Goal: Task Accomplishment & Management: Manage account settings

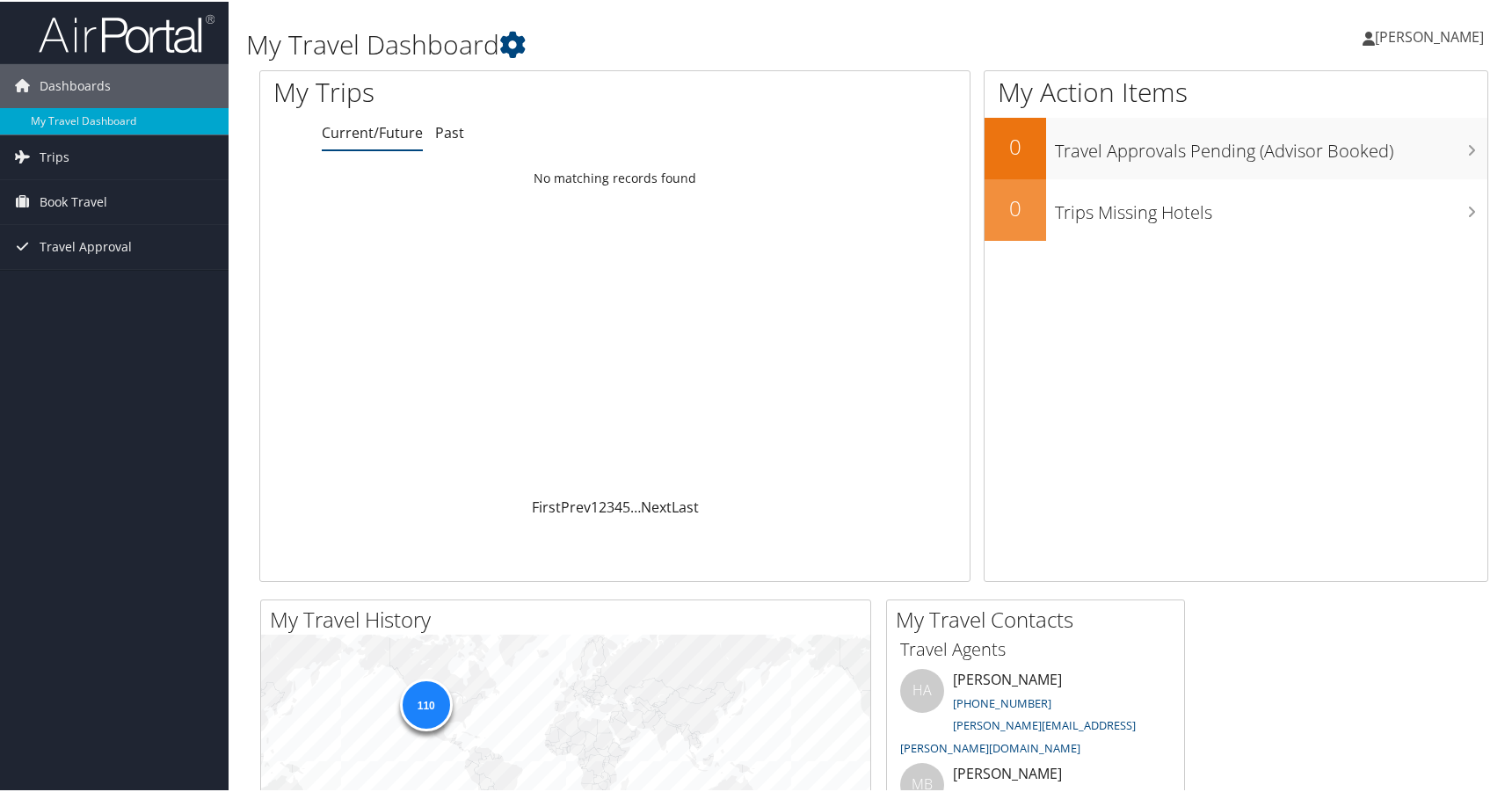
click at [1424, 35] on span "[PERSON_NAME]" at bounding box center [1428, 35] width 109 height 19
click at [1322, 158] on link "View Travel Profile" at bounding box center [1382, 156] width 196 height 30
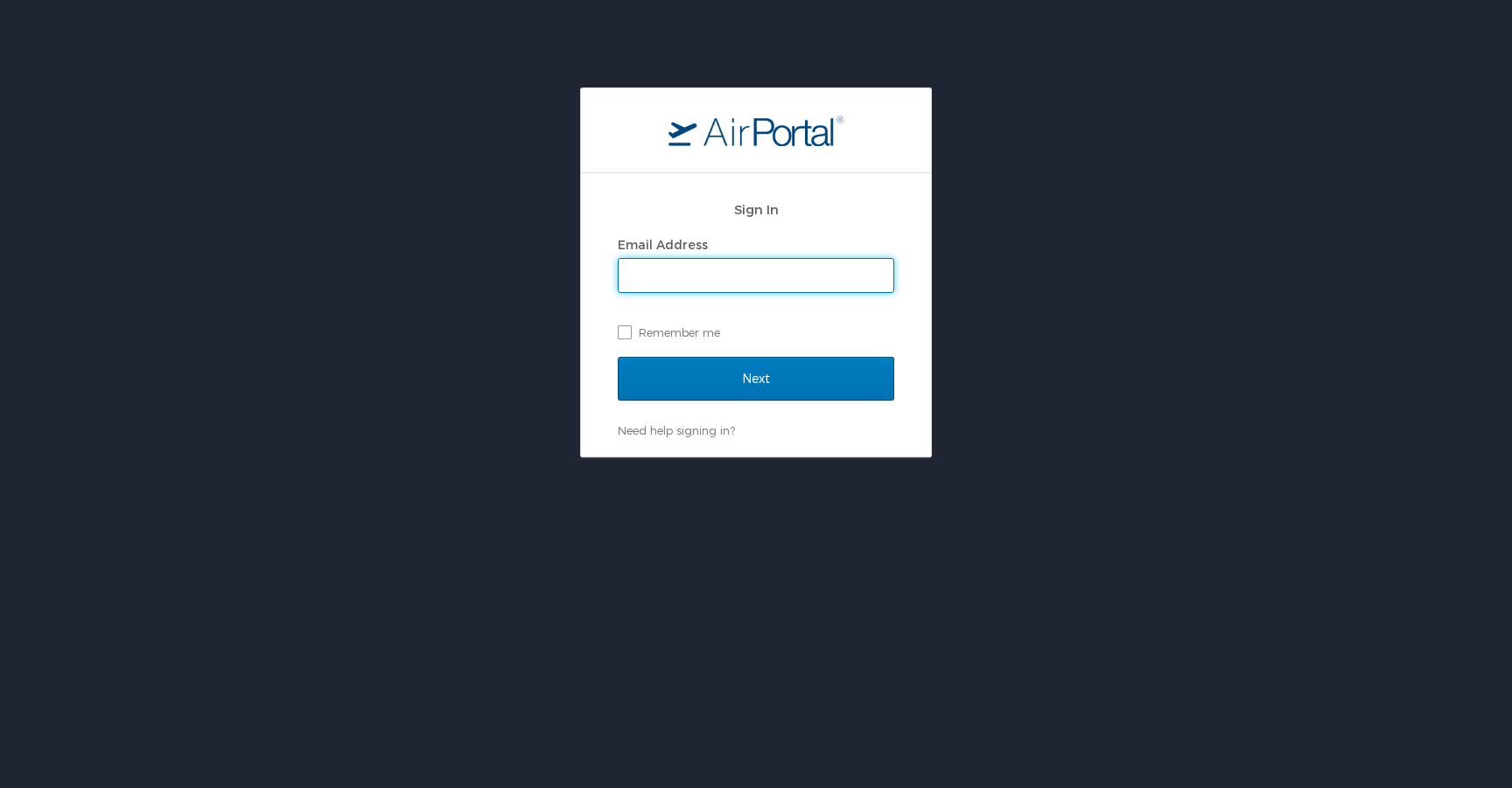
type input "scott.neidig@usanainc.com"
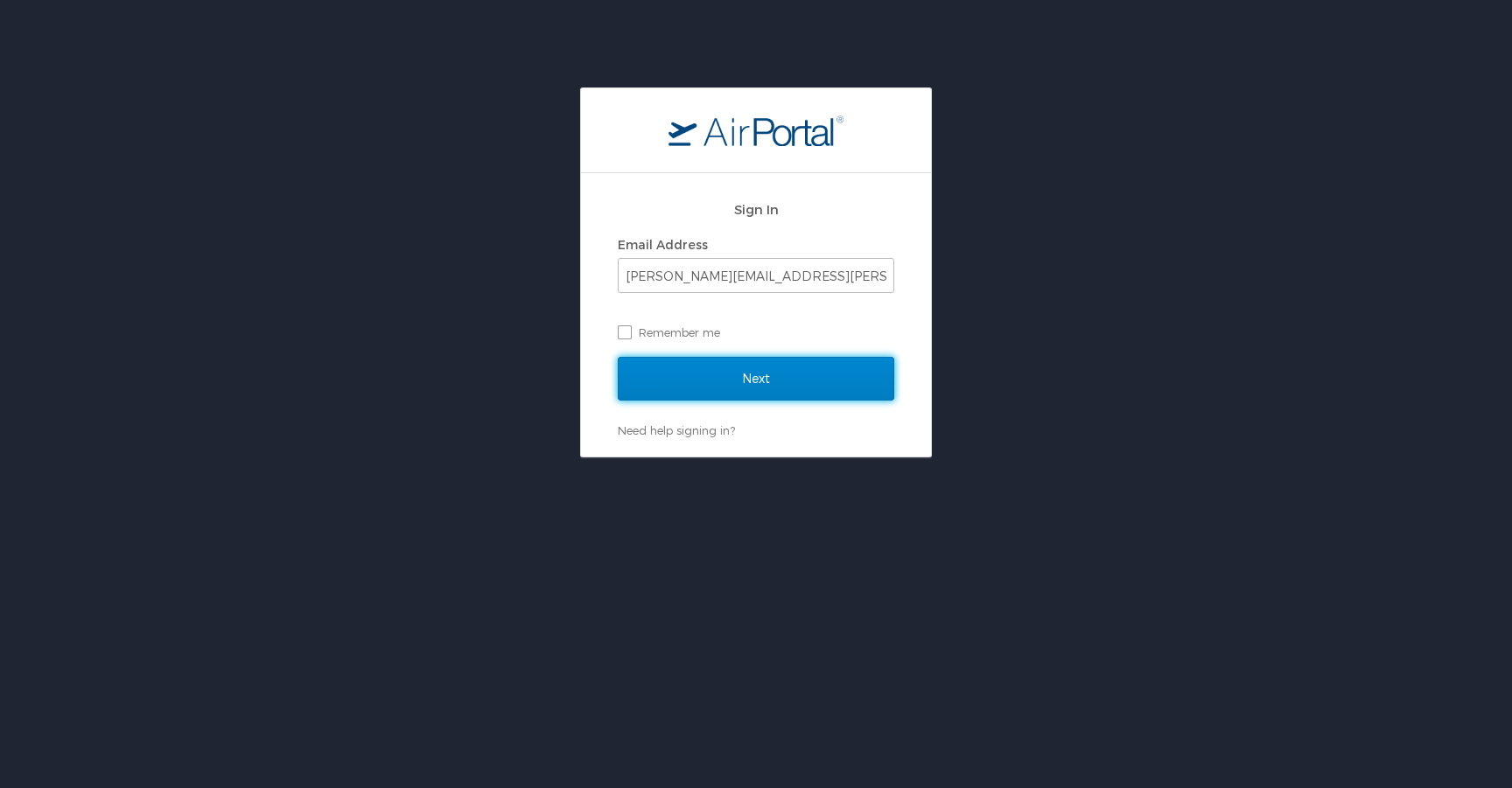
click at [772, 379] on input "Next" at bounding box center [756, 379] width 276 height 44
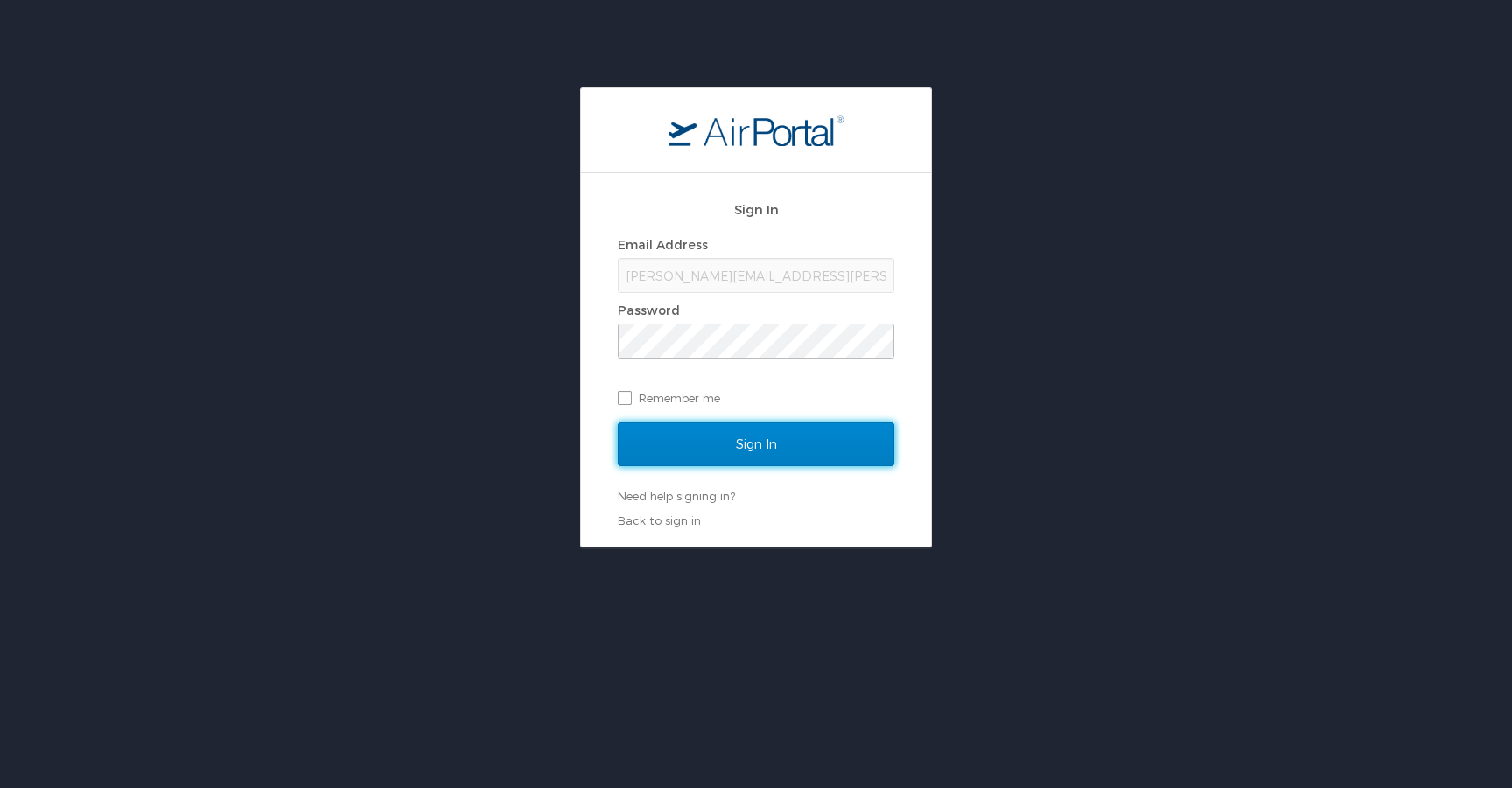
click at [755, 435] on input "Sign In" at bounding box center [756, 445] width 276 height 44
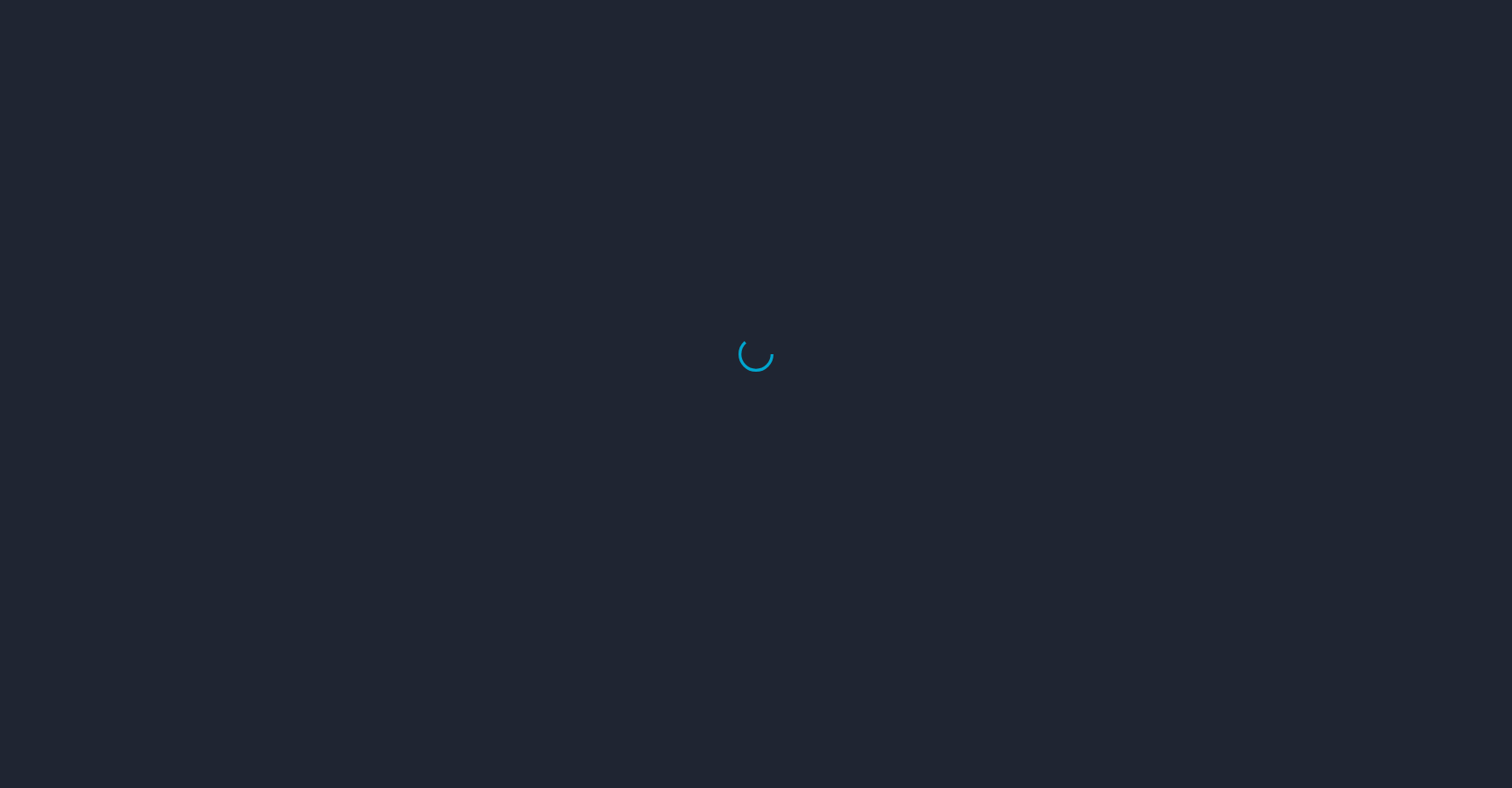
select select "US"
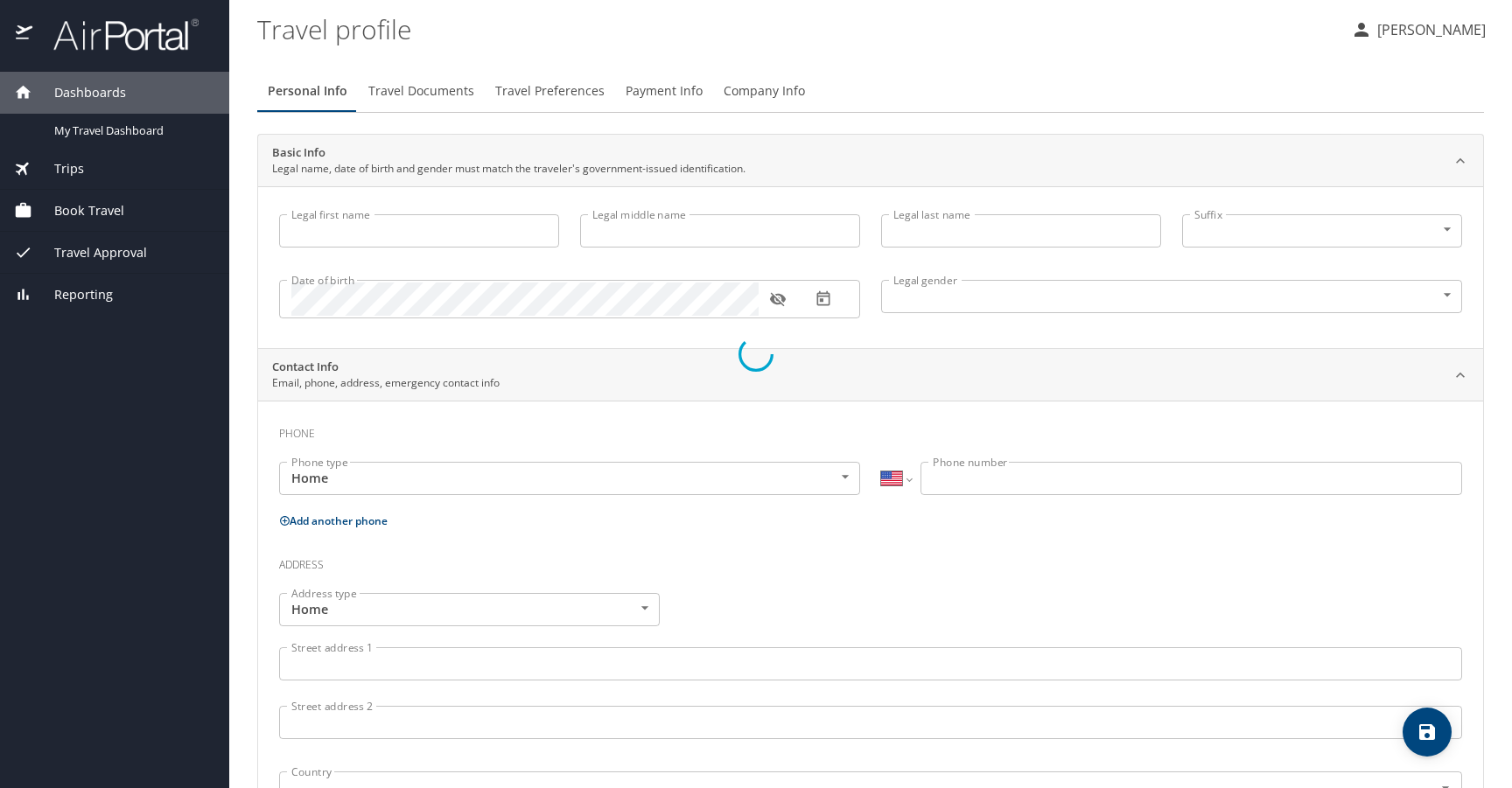
select select "US"
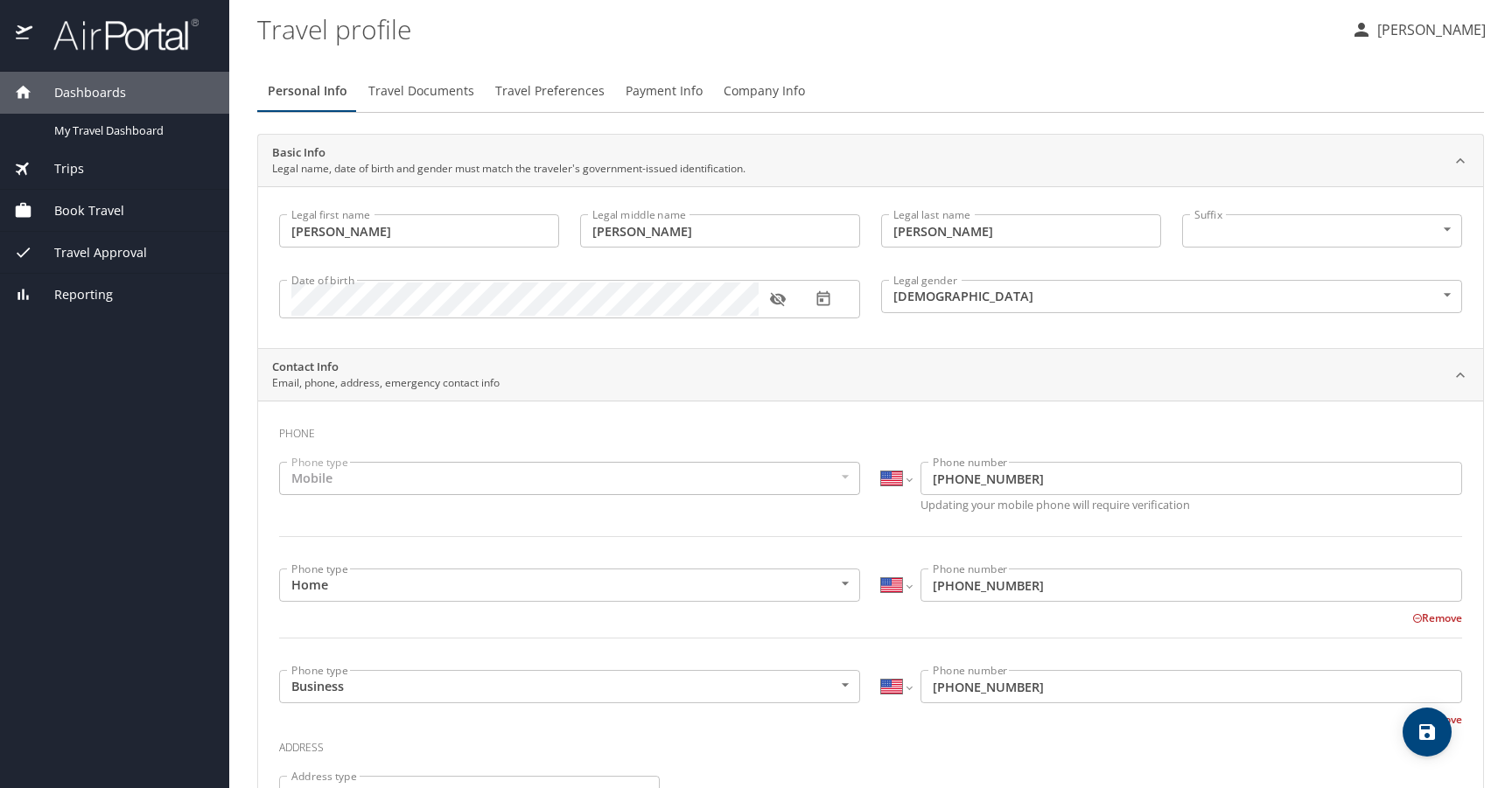
type input "Scott"
type input "Stephen"
type input "Neidig"
type input "Male"
type input "Anya"
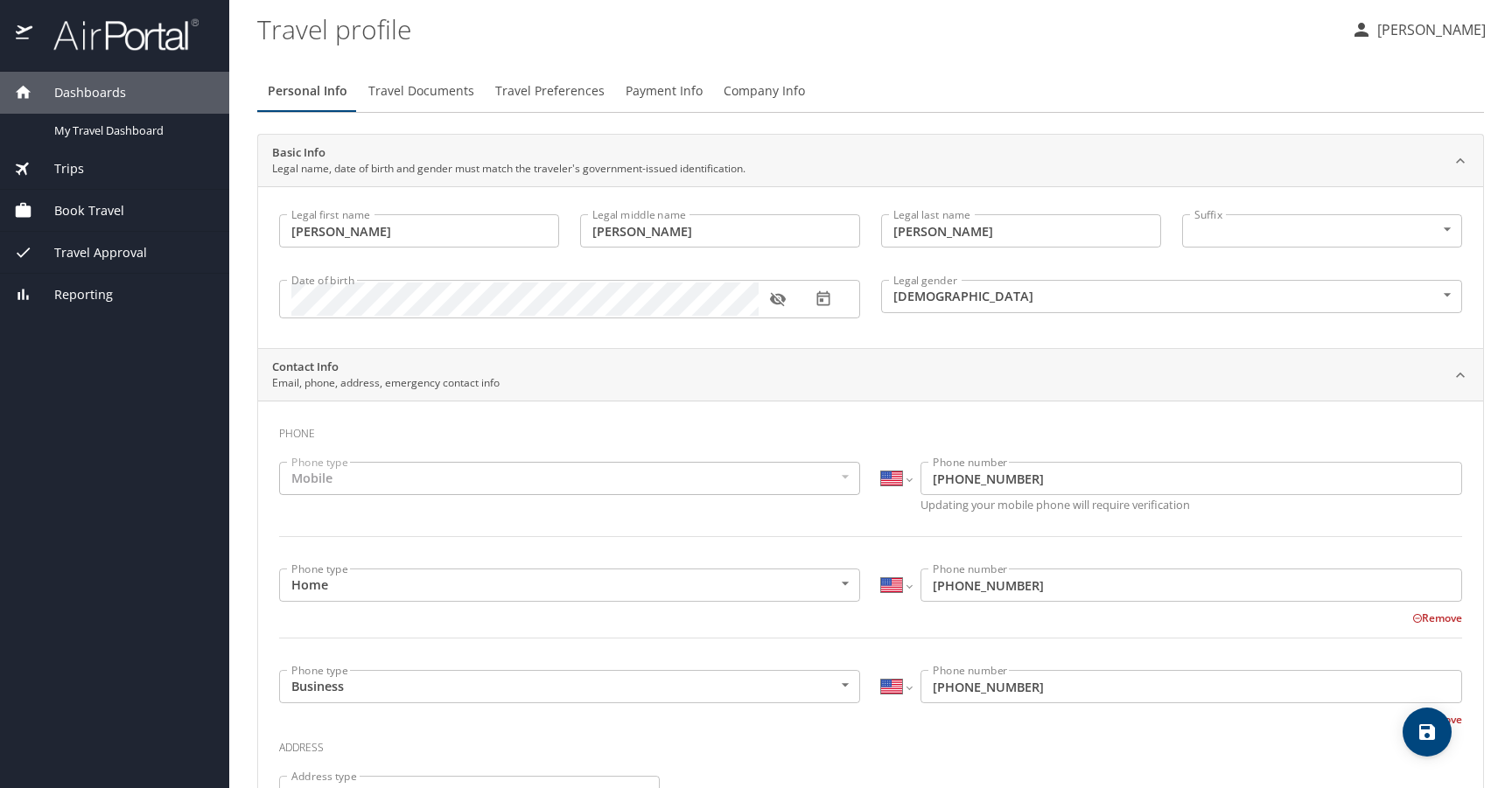
type input "Neidig"
type input "(801) 792-2174"
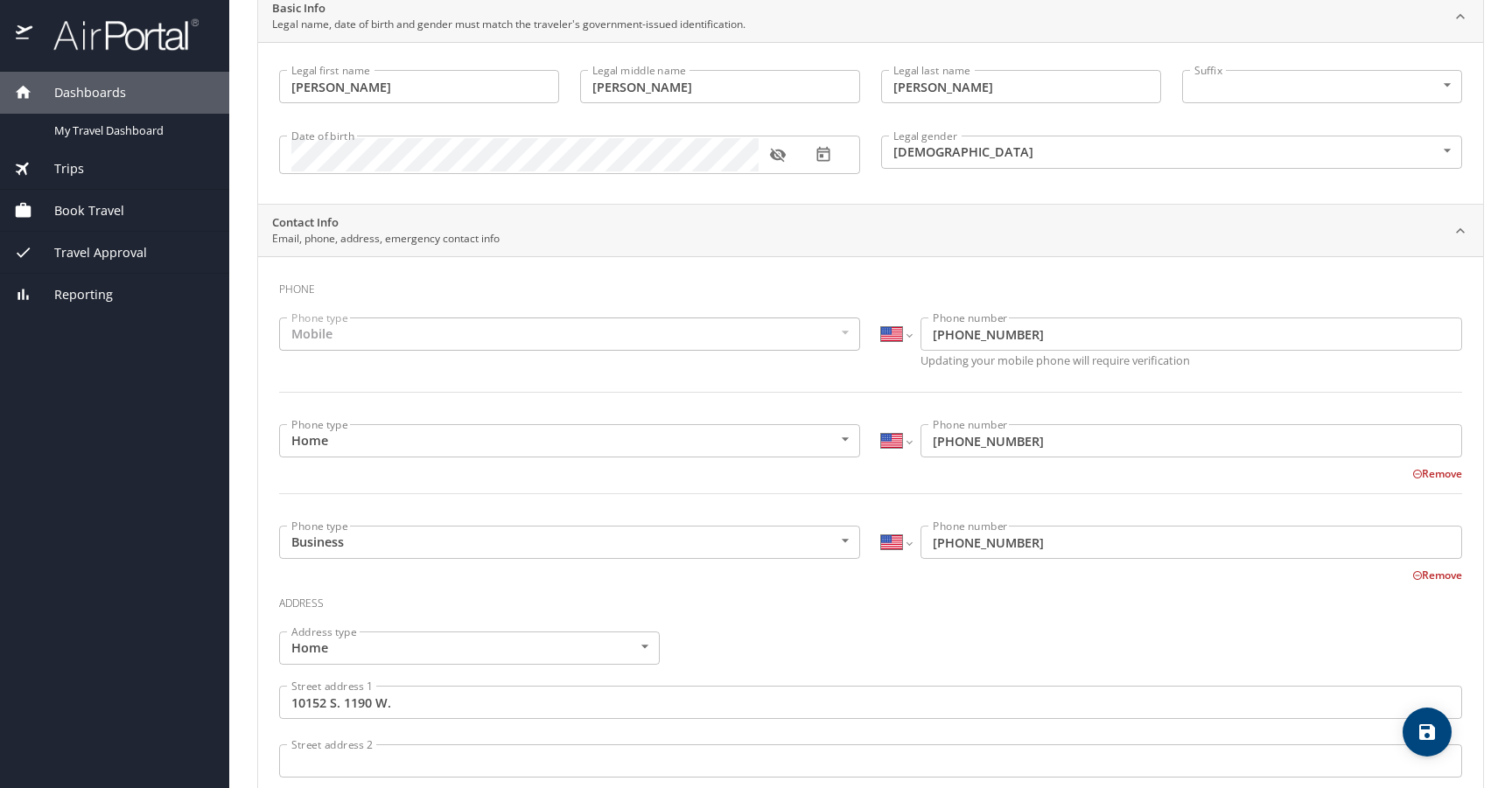
scroll to position [146, 0]
click at [776, 154] on icon "button" at bounding box center [778, 153] width 17 height 17
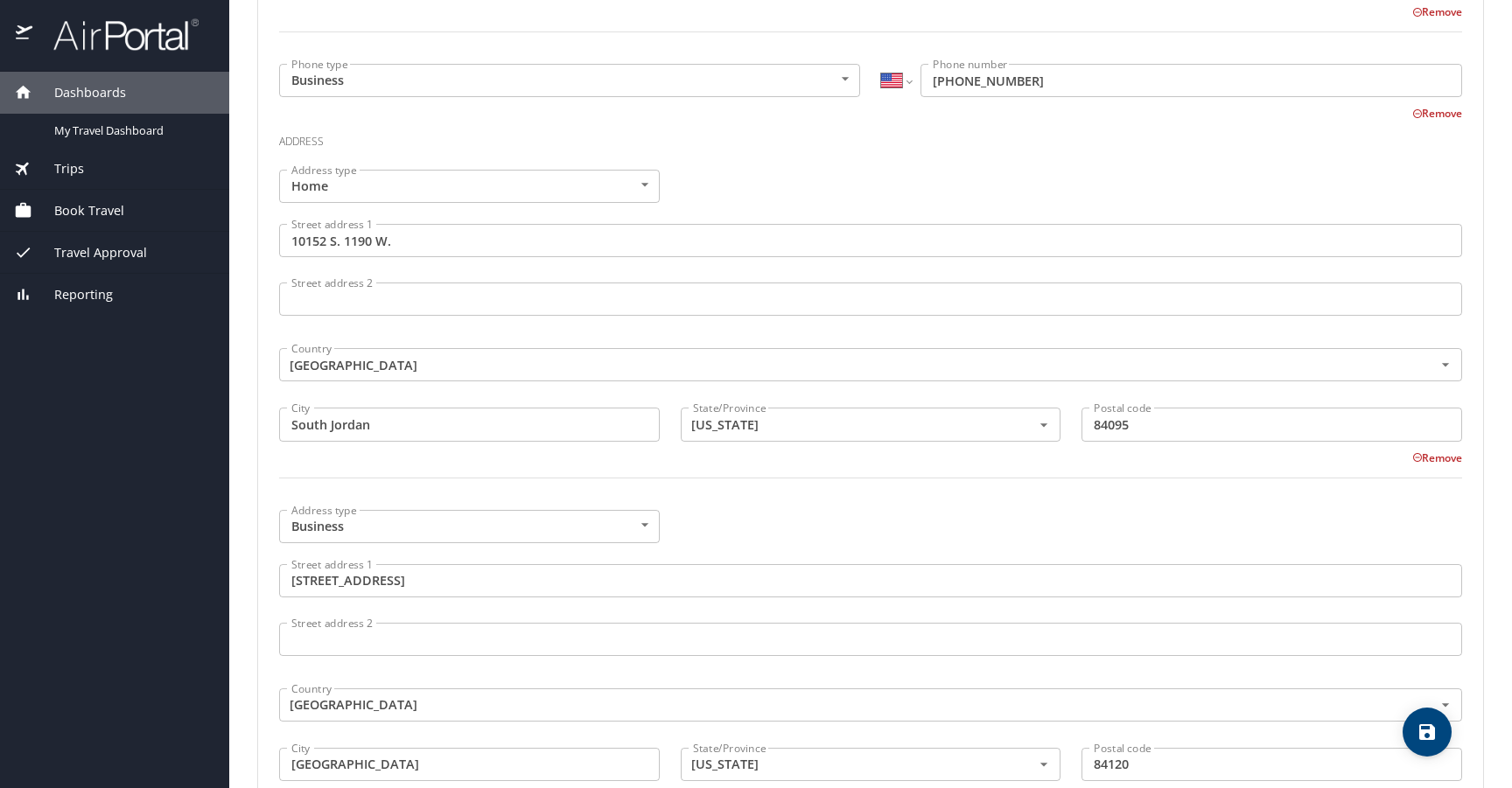
scroll to position [0, 0]
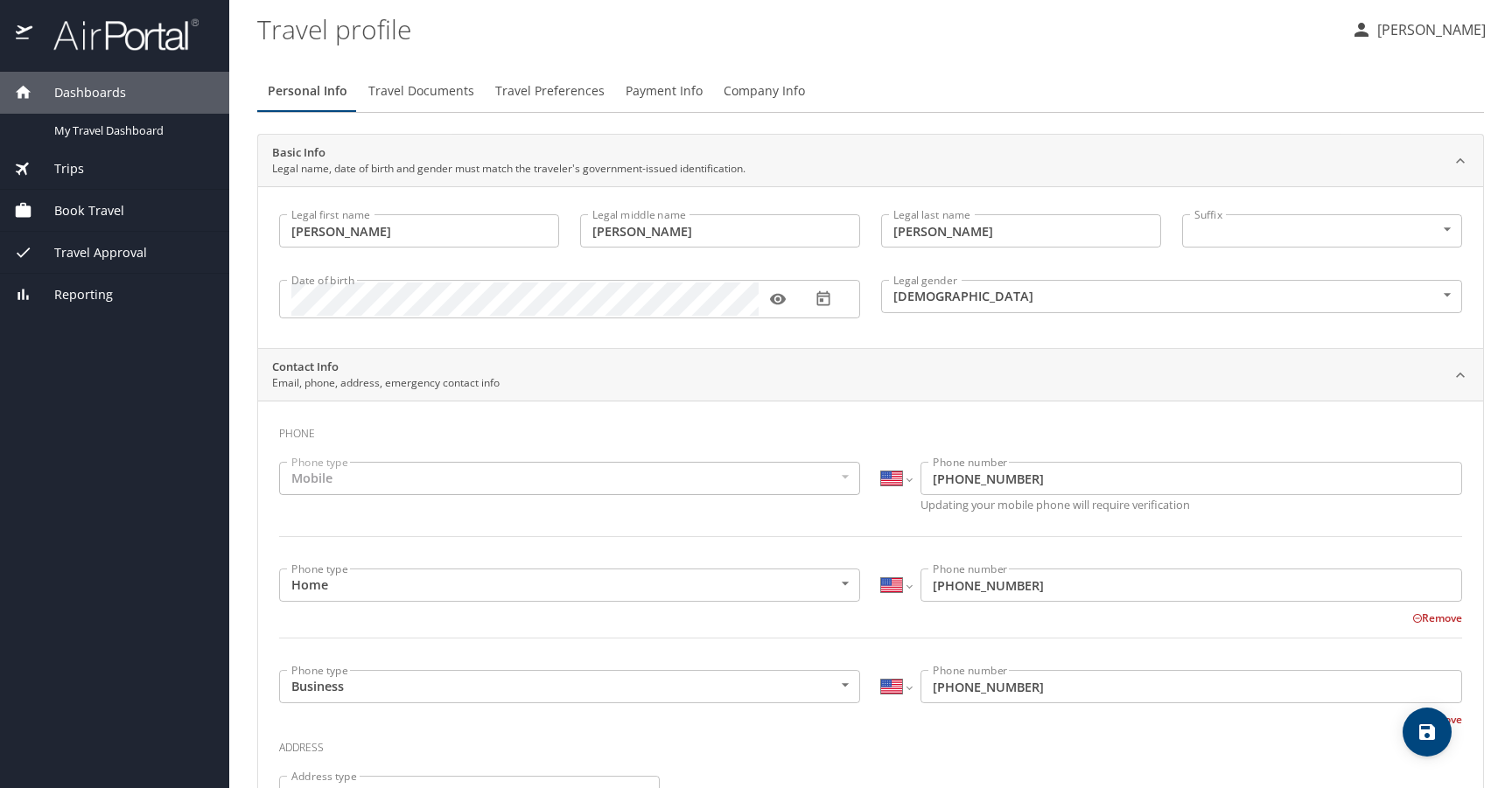
click at [395, 88] on span "Travel Documents" at bounding box center [421, 91] width 105 height 22
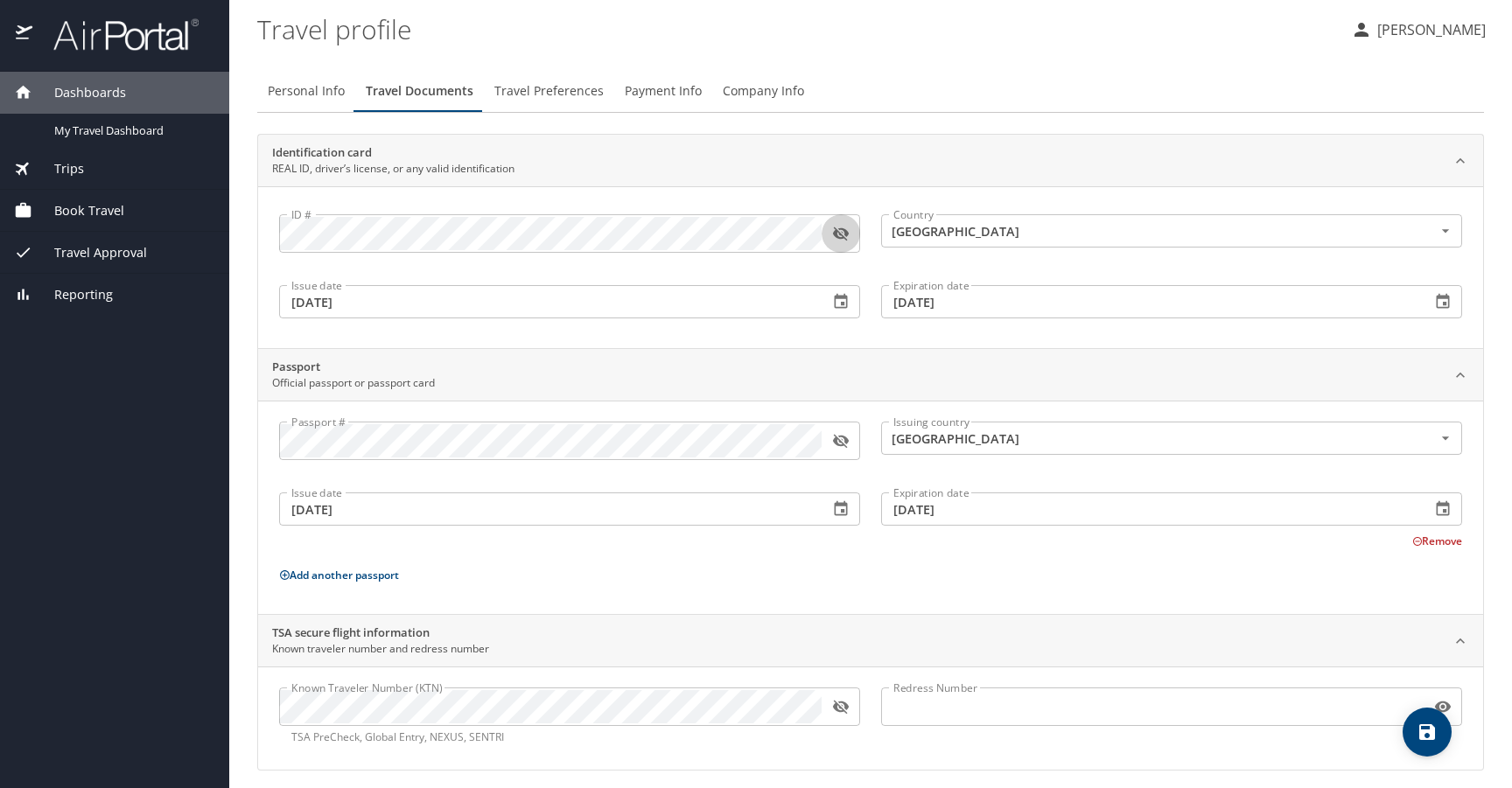
click at [845, 235] on icon "button" at bounding box center [841, 234] width 17 height 17
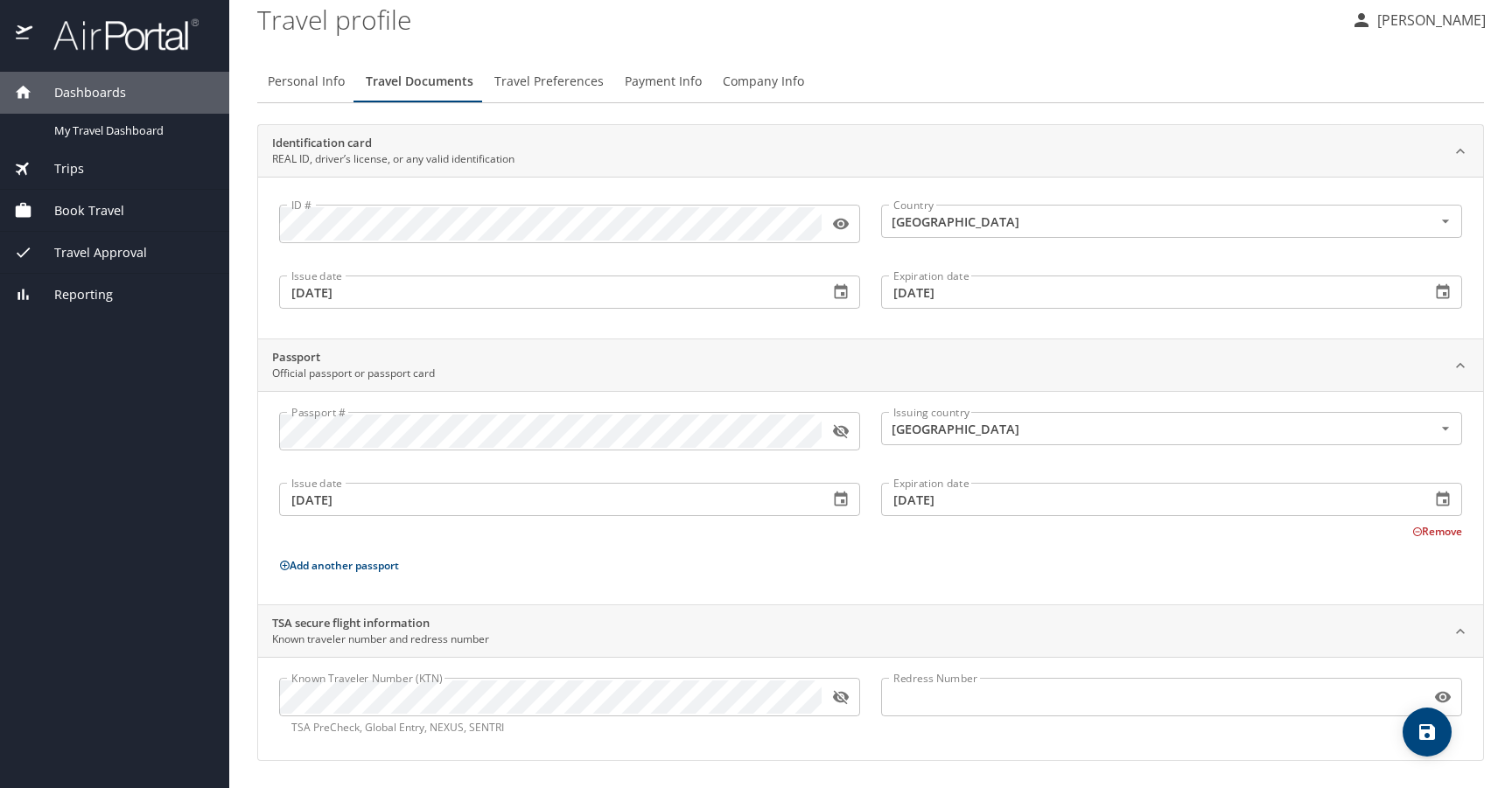
click at [841, 430] on icon "button" at bounding box center [841, 431] width 17 height 17
click at [841, 695] on icon "button" at bounding box center [841, 697] width 17 height 17
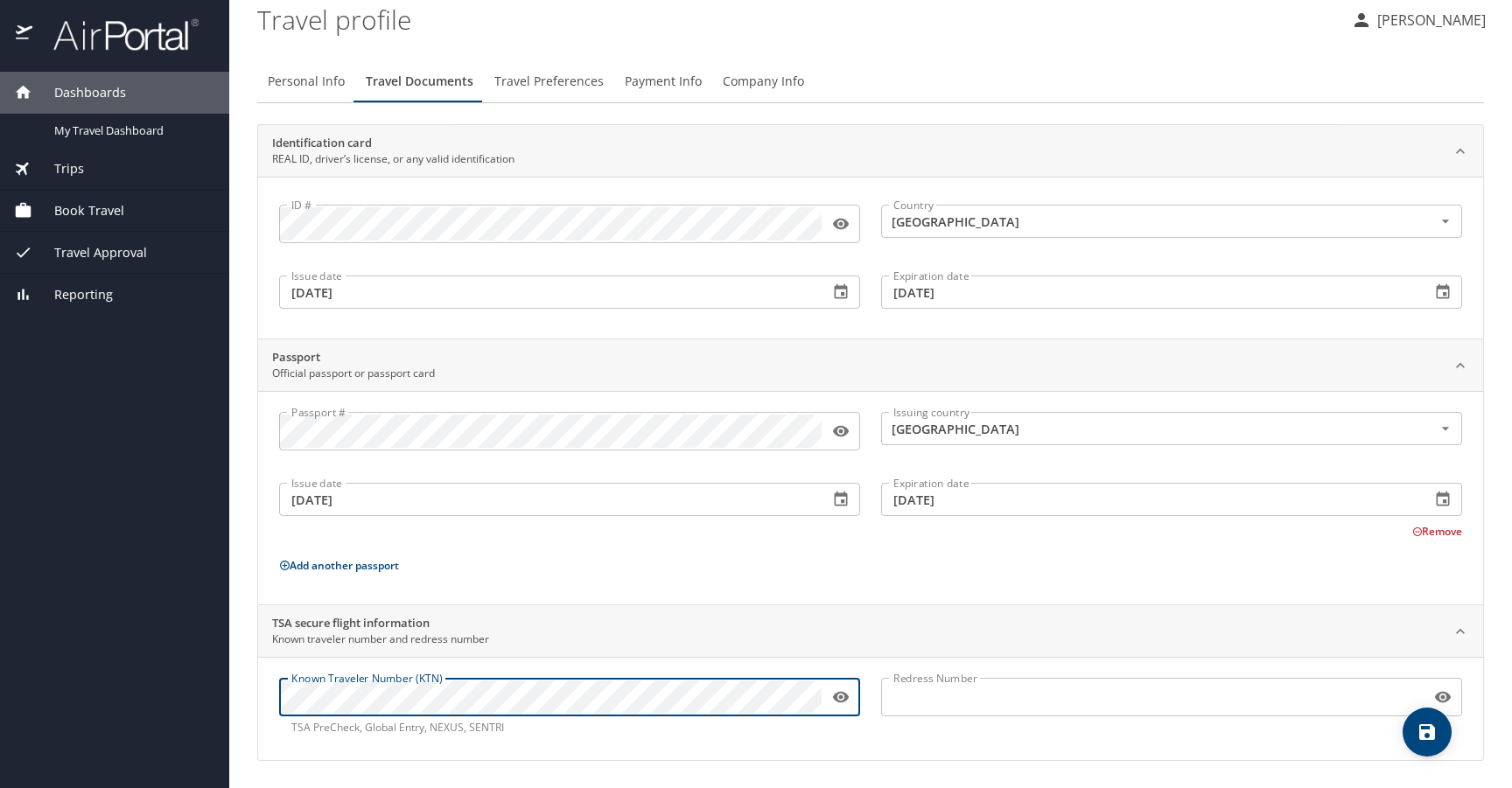
click at [679, 545] on div "Passport # Passport # Issuing country United States of America Issuing country …" at bounding box center [871, 501] width 1183 height 178
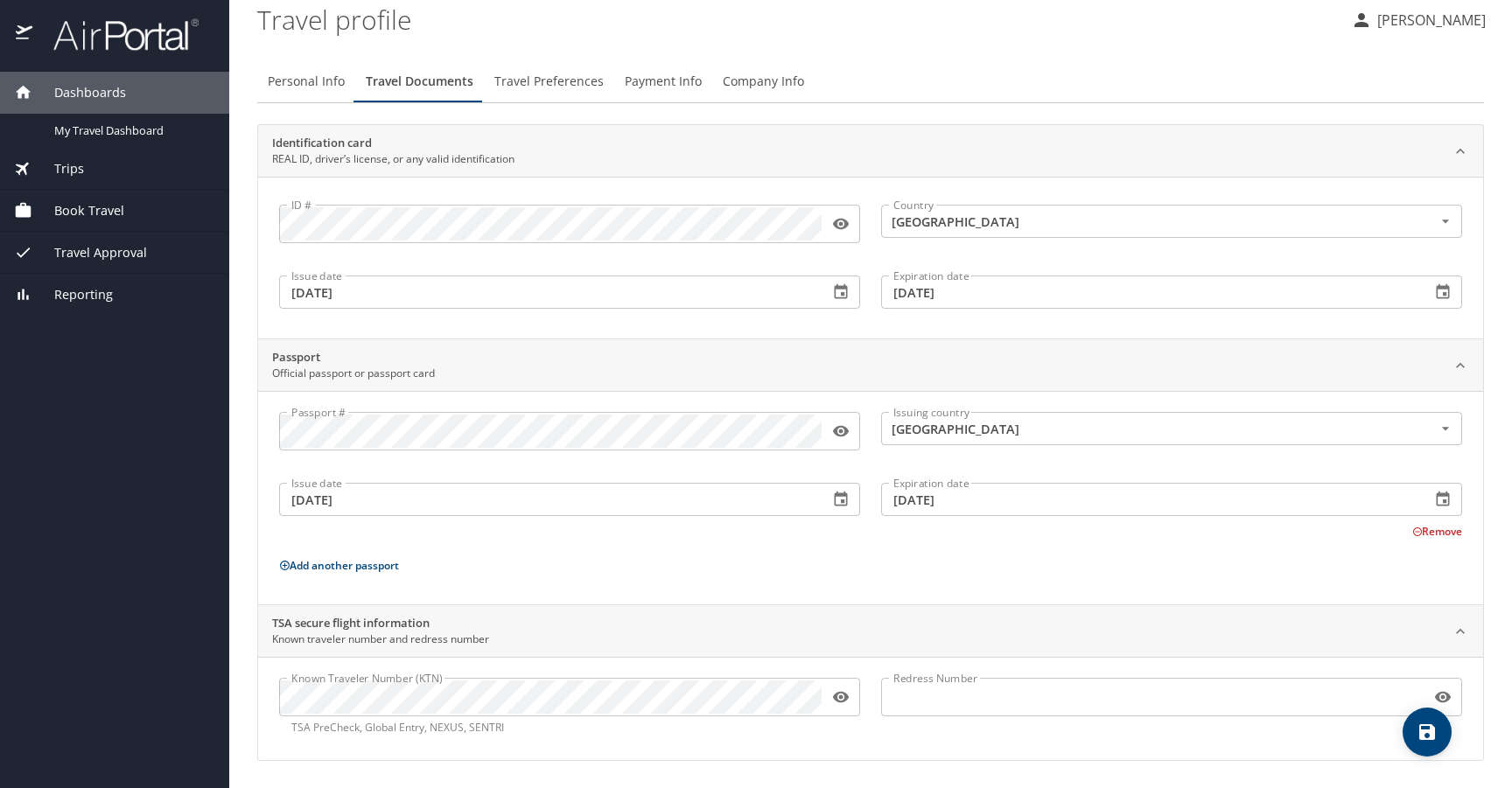
click at [1426, 731] on icon "save" at bounding box center [1427, 732] width 15 height 15
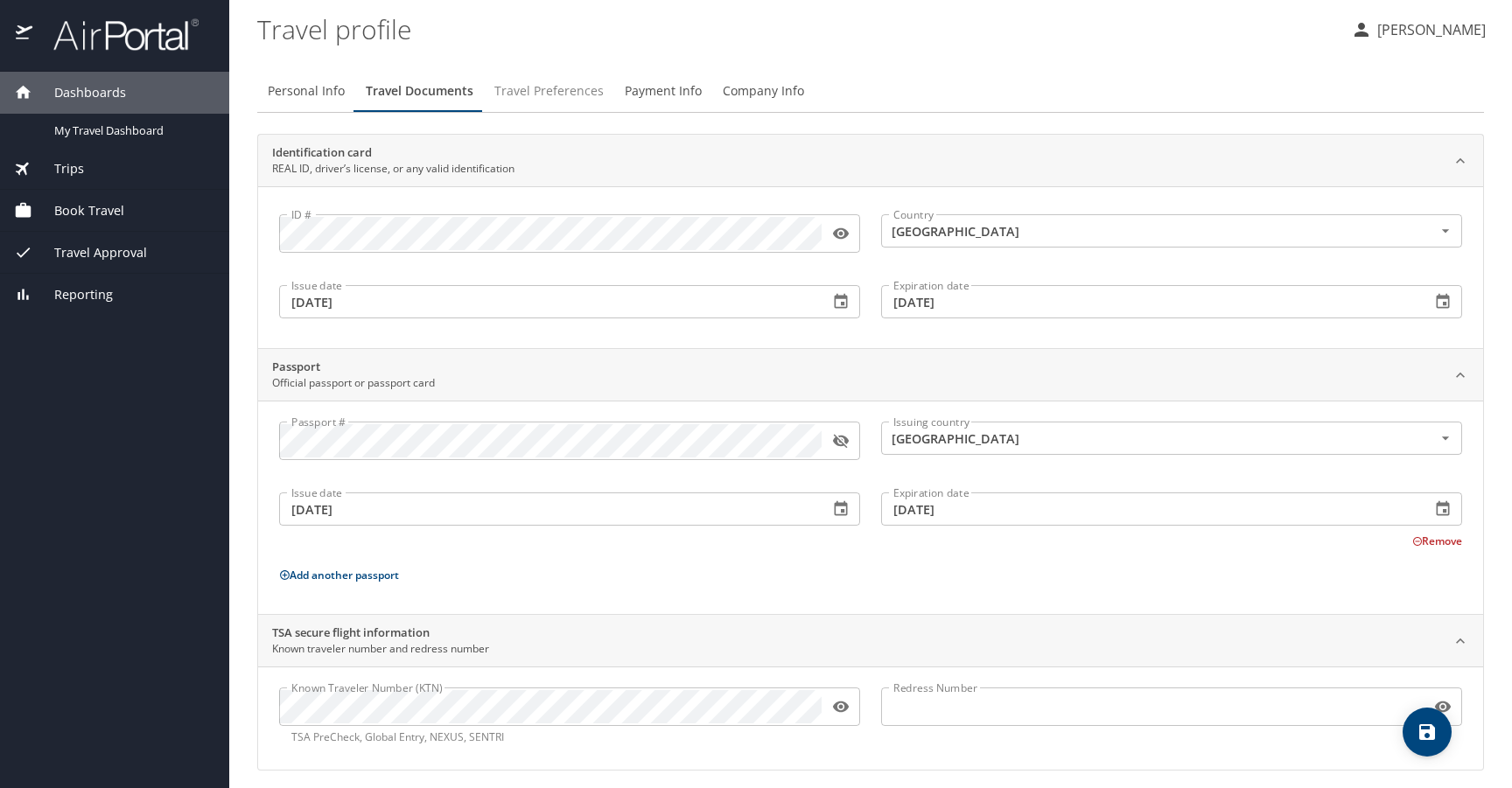
click at [524, 83] on span "Travel Preferences" at bounding box center [549, 91] width 109 height 22
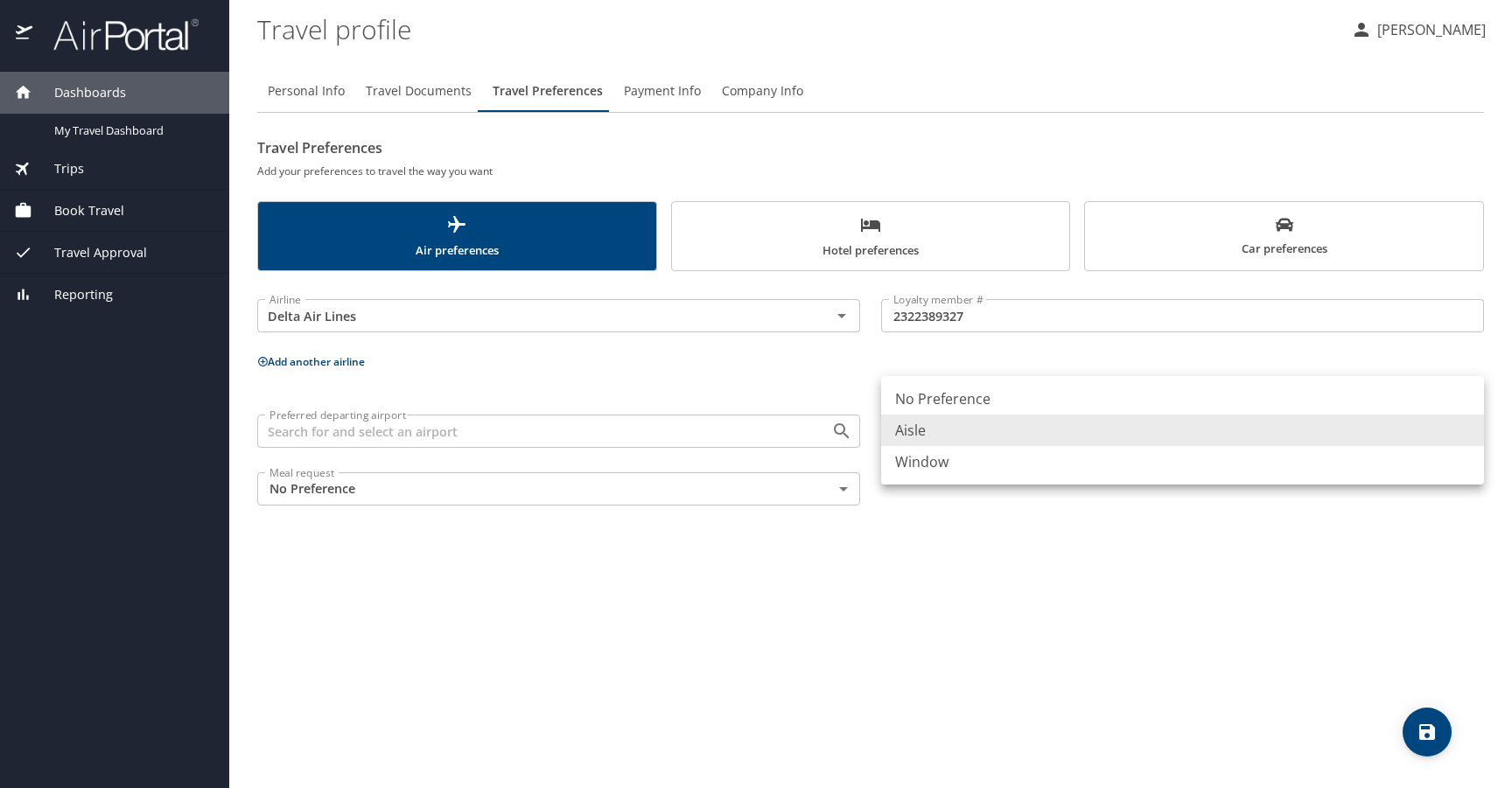
click at [954, 435] on body "Dashboards My Travel Dashboard Trips Current / Future Trips Past Trips Trips Mi…" at bounding box center [756, 394] width 1512 height 788
click at [954, 435] on li "Aisle" at bounding box center [1182, 430] width 603 height 32
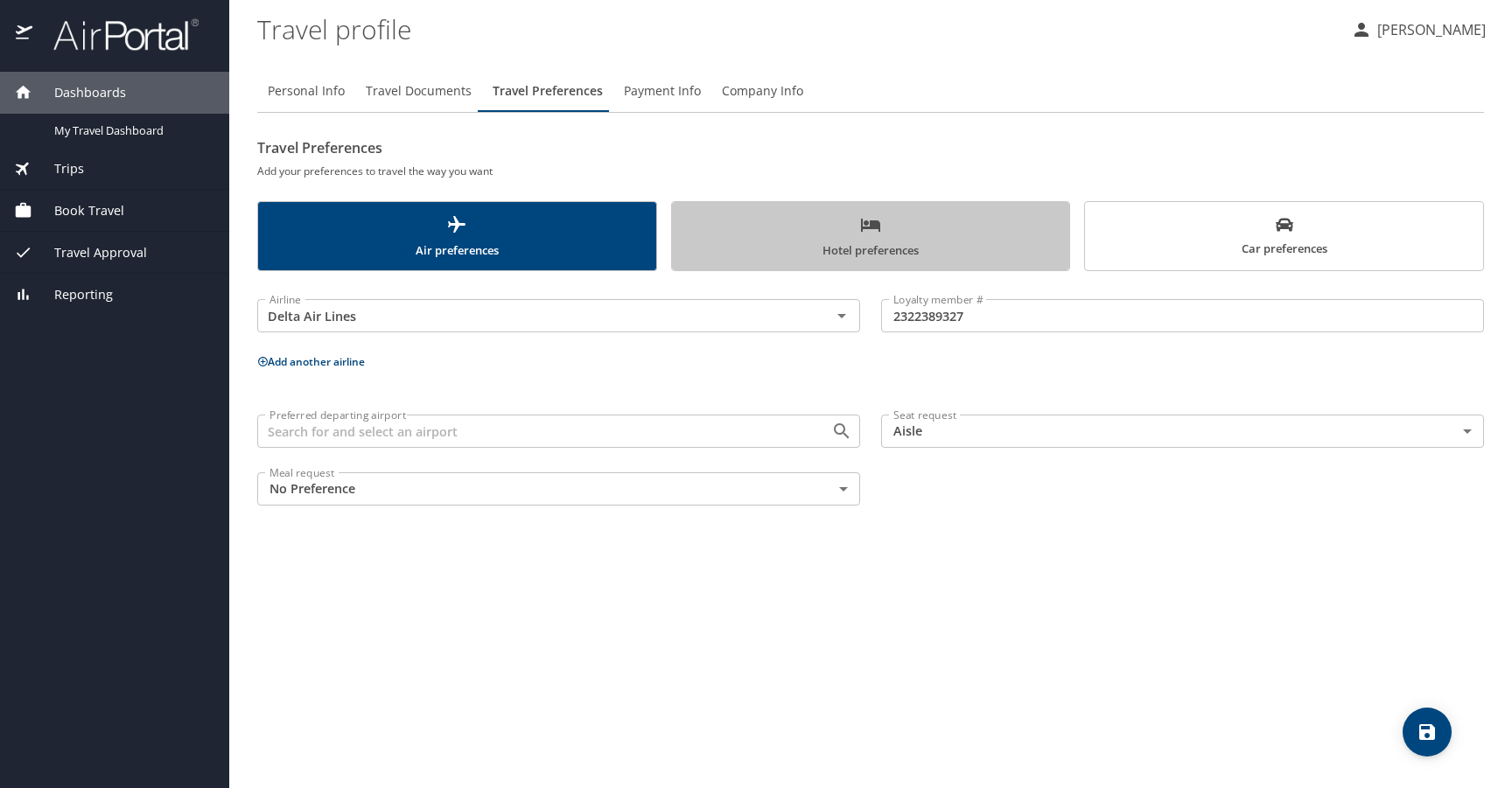
click at [929, 240] on span "Hotel preferences" at bounding box center [871, 238] width 377 height 46
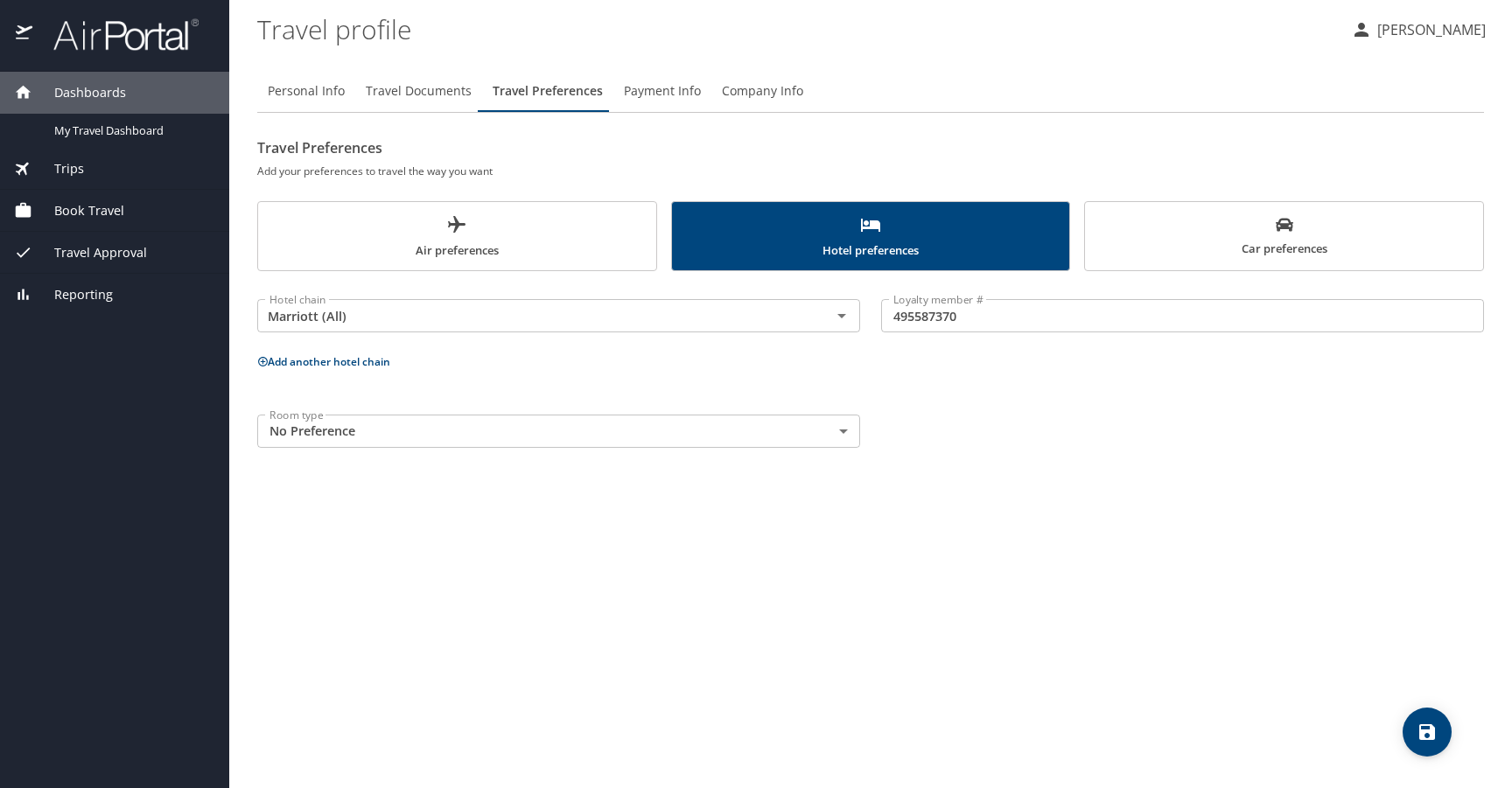
click at [1221, 236] on span "Car preferences" at bounding box center [1284, 237] width 377 height 43
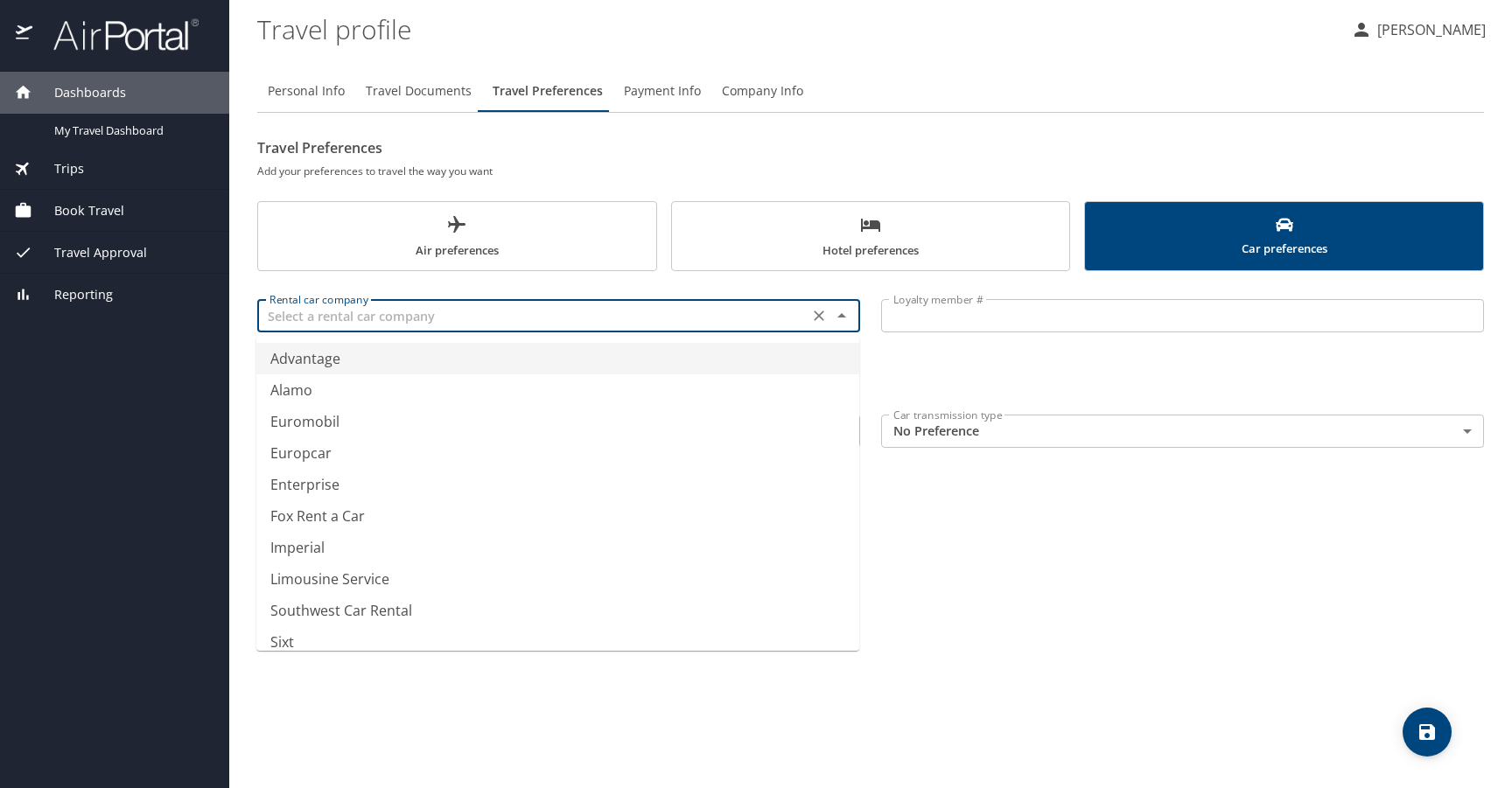
click at [342, 317] on input "text" at bounding box center [533, 316] width 541 height 23
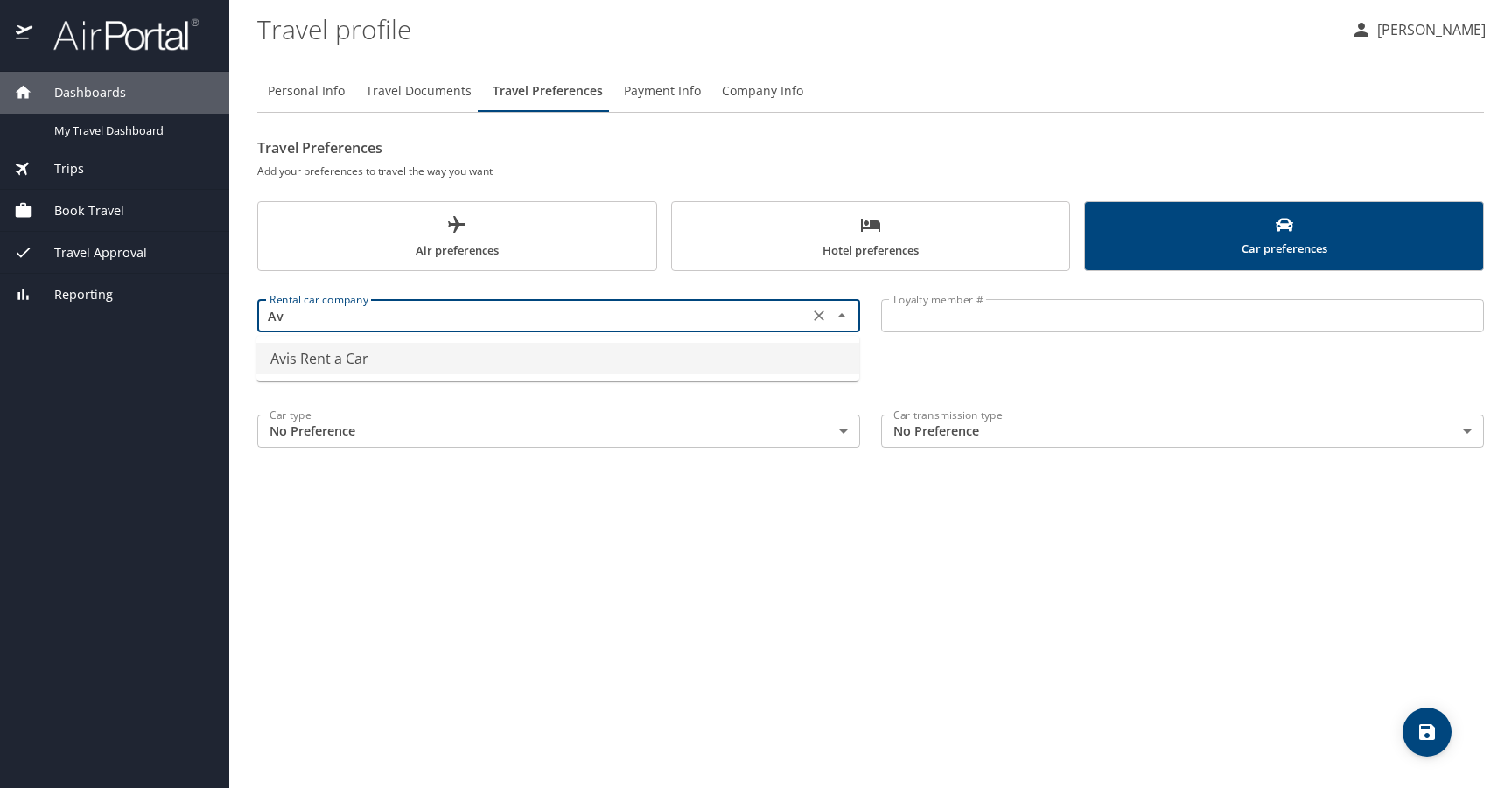
click at [291, 366] on li "Avis Rent a Car" at bounding box center [557, 359] width 603 height 32
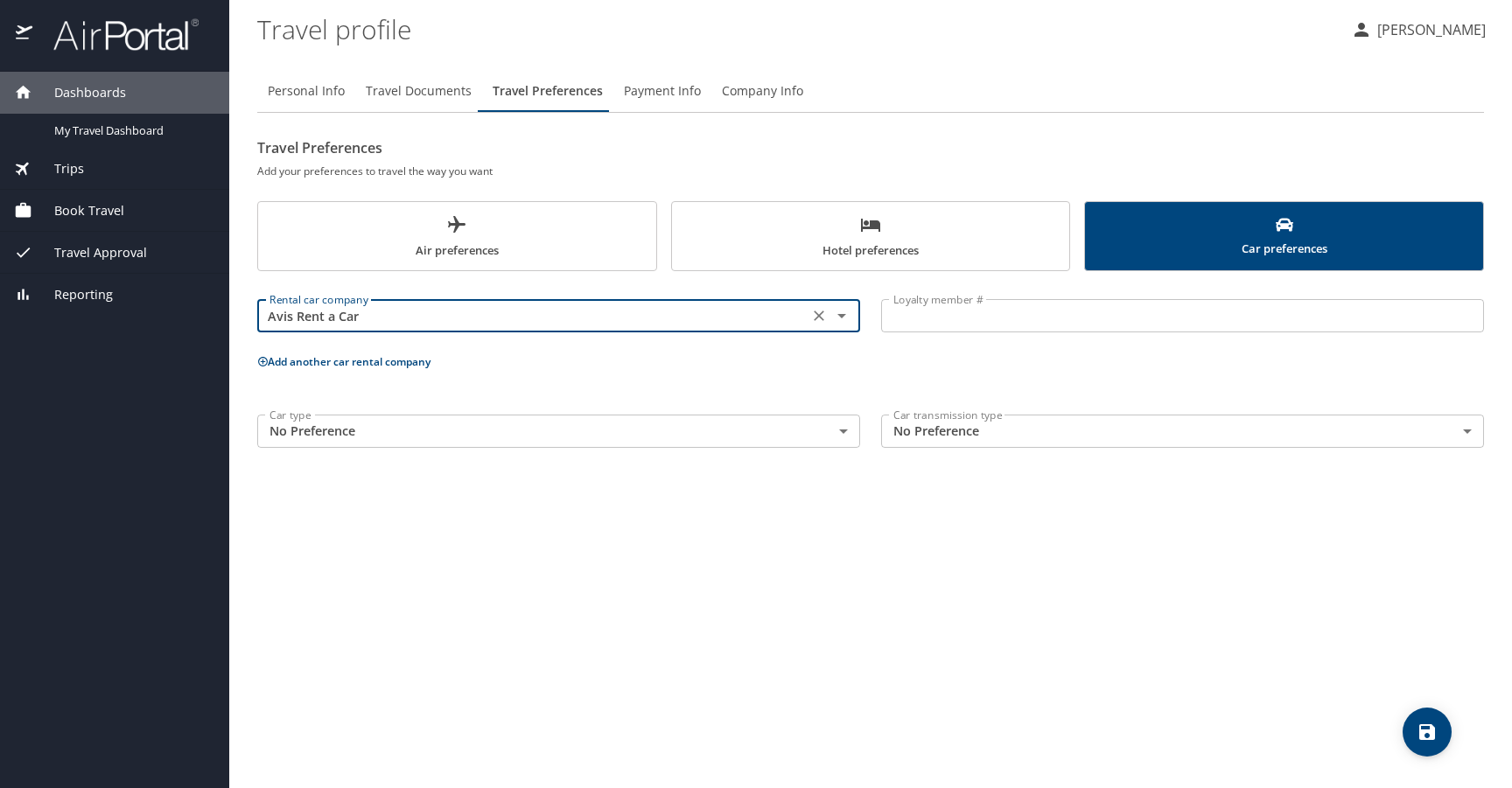
type input "Avis Rent a Car"
click at [820, 347] on div "Rental car company Avis Rent a Car Rental car company" at bounding box center [558, 316] width 624 height 69
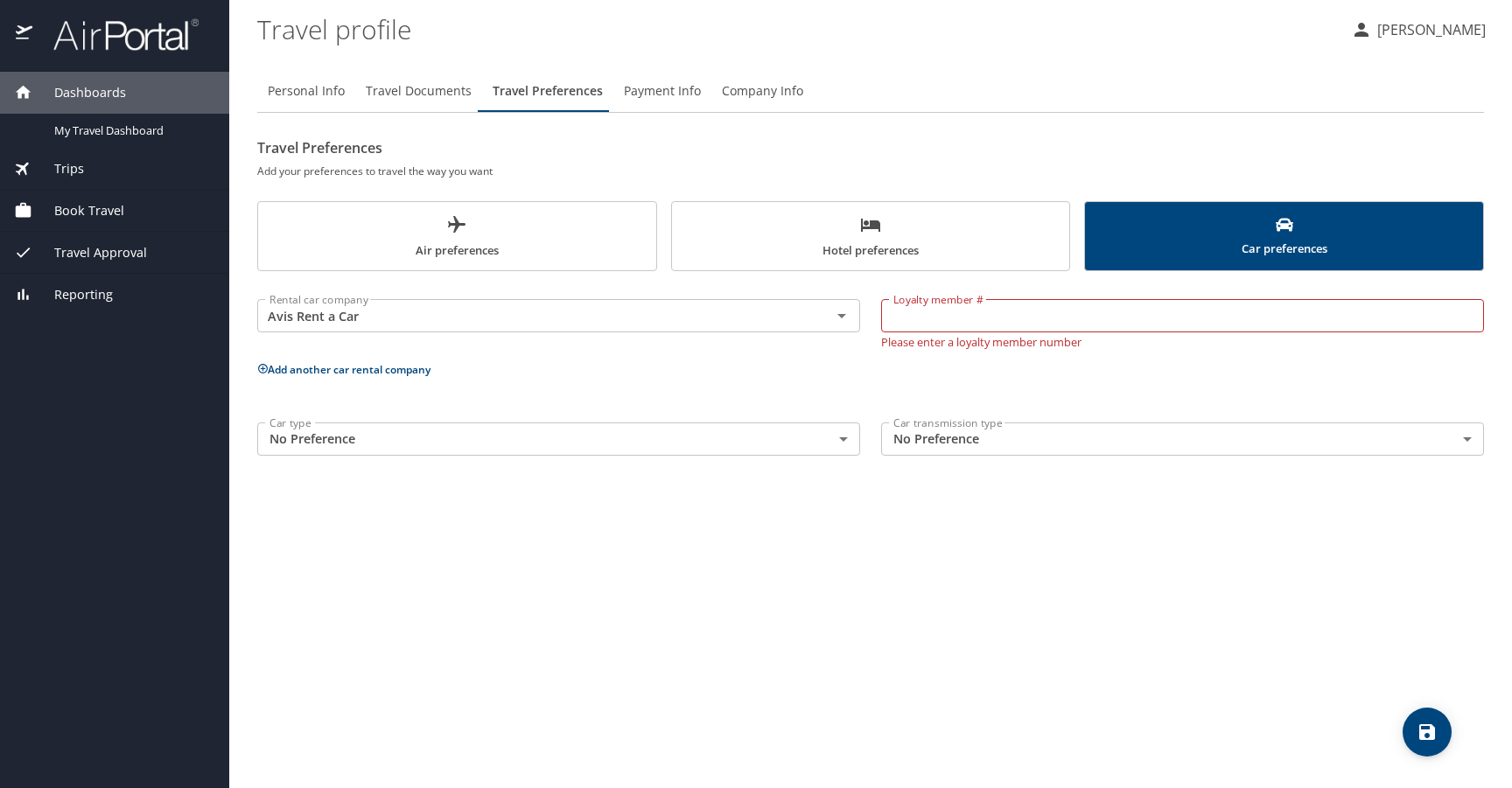
click at [957, 317] on input "Loyalty member #" at bounding box center [1182, 315] width 603 height 34
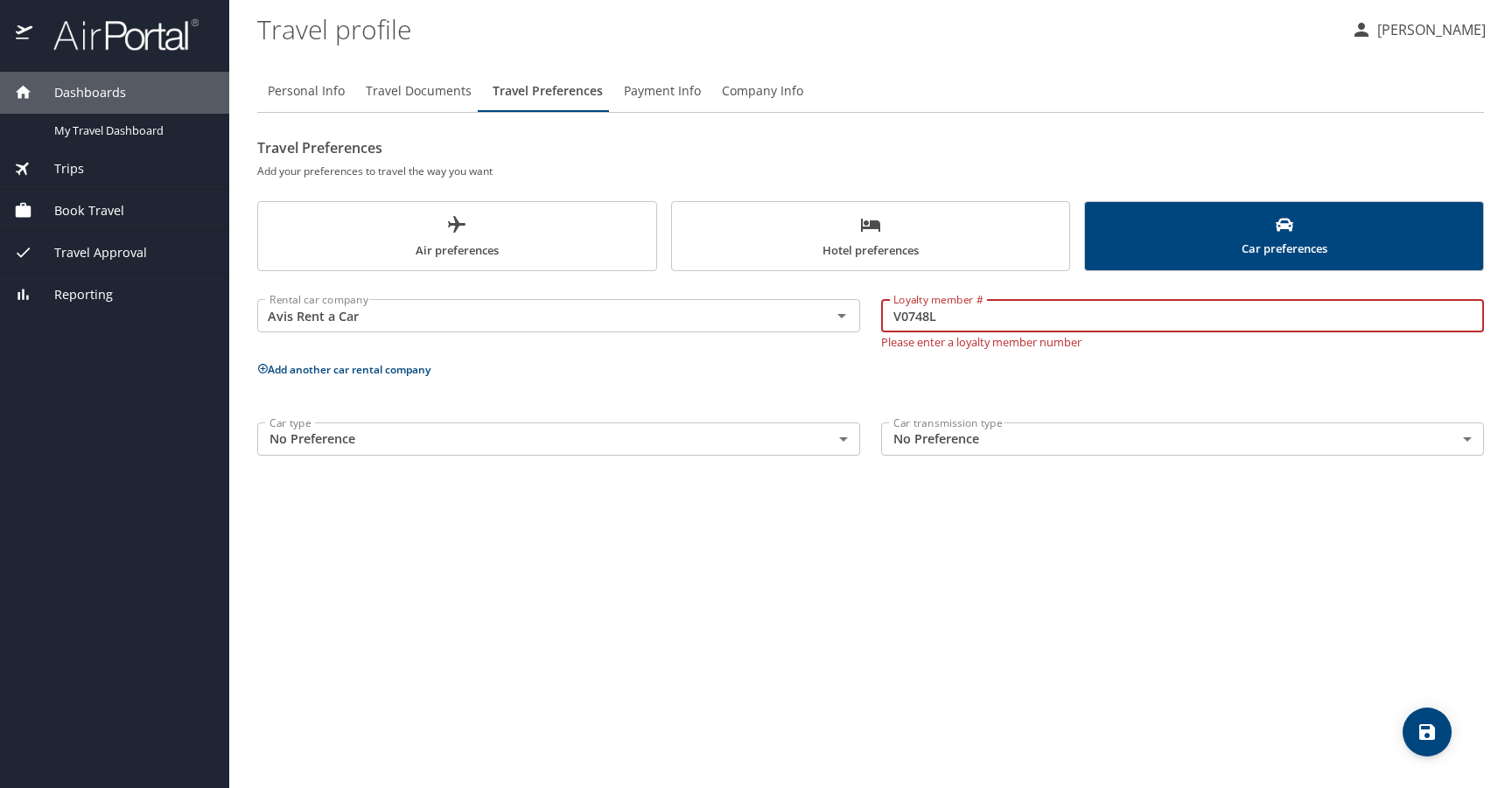
type input "V0748L"
click at [1157, 508] on div "Personal Info Travel Documents Travel Preferences Payment Info Company Info Tra…" at bounding box center [870, 422] width 1226 height 732
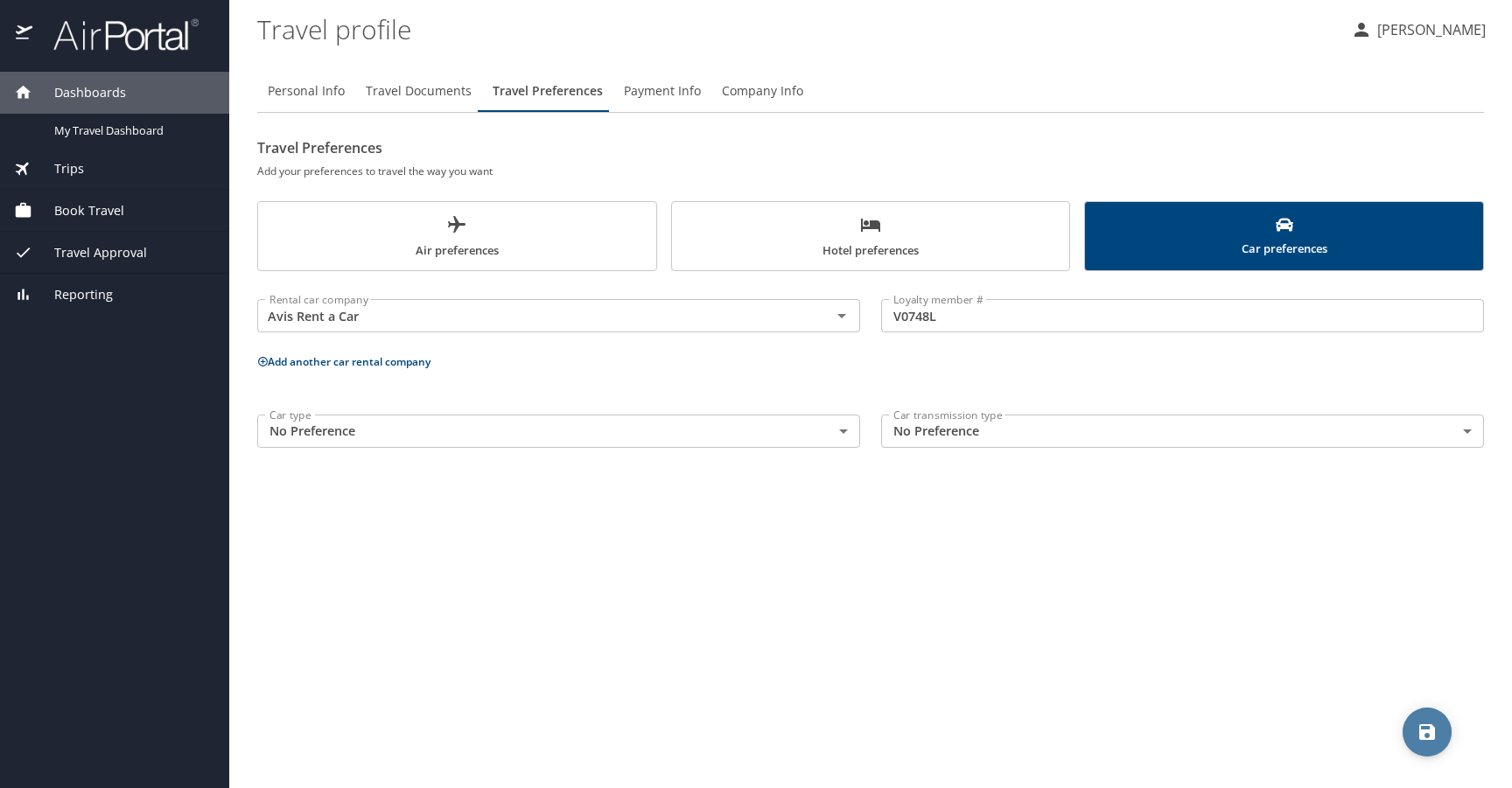
click at [1422, 722] on icon "save" at bounding box center [1427, 732] width 21 height 21
